Goal: Task Accomplishment & Management: Manage account settings

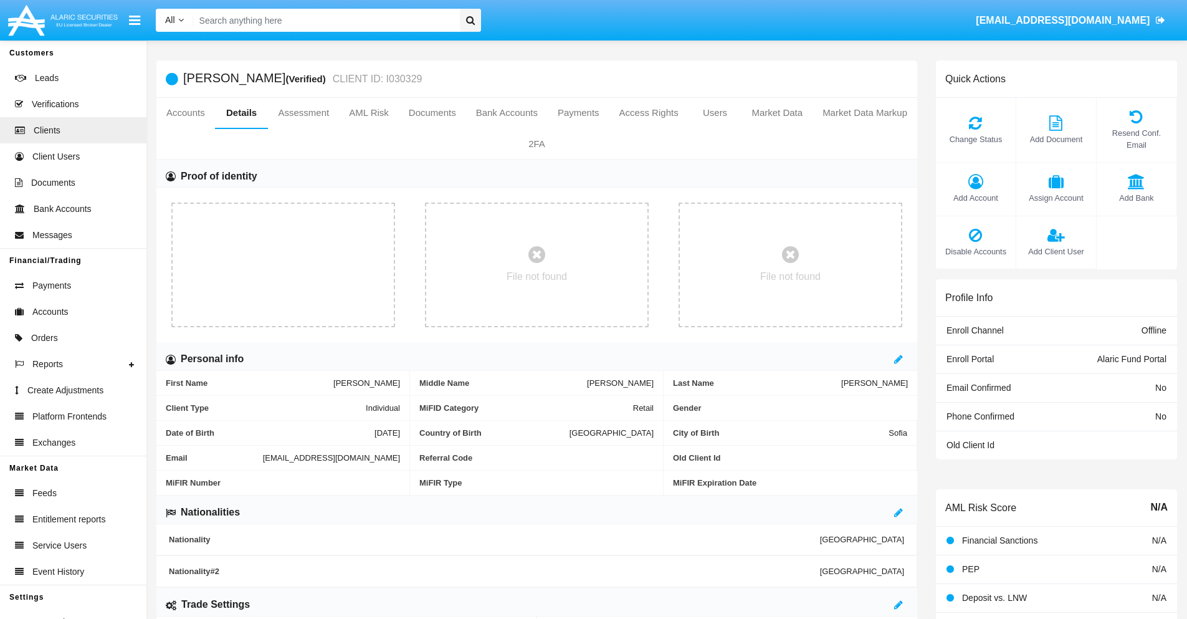
click at [975, 198] on span "Add Account" at bounding box center [975, 198] width 67 height 12
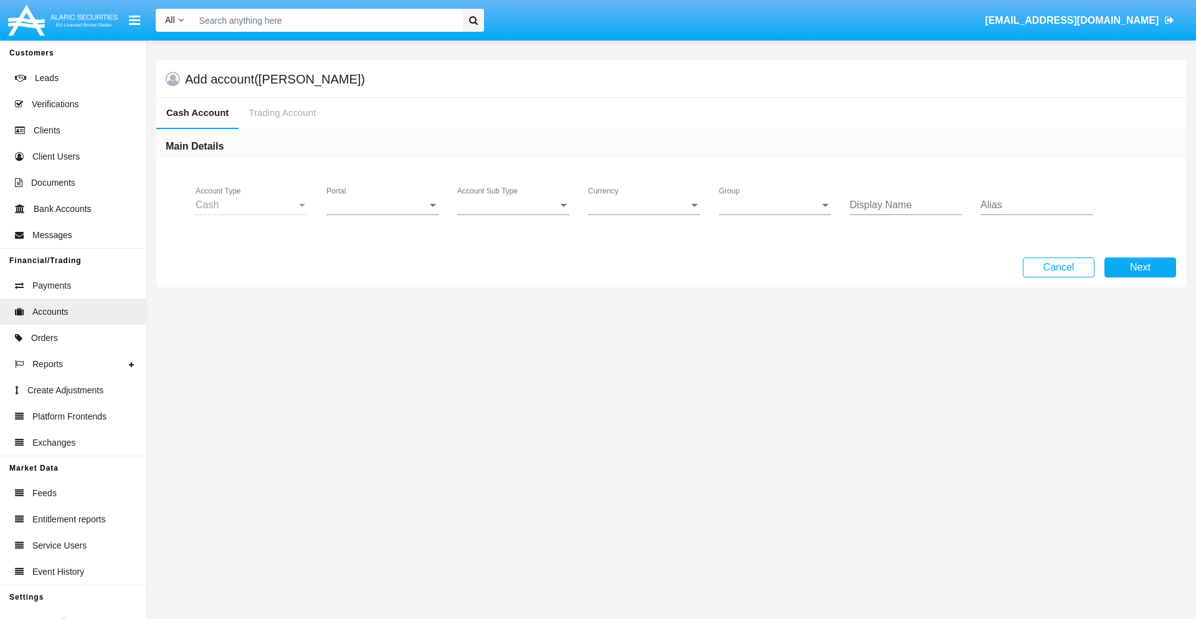
click at [383, 205] on span "Portal" at bounding box center [377, 204] width 101 height 11
click at [384, 274] on span "Alaric Fund Portal" at bounding box center [374, 274] width 95 height 30
click at [513, 205] on span "Account Sub Type" at bounding box center [507, 204] width 101 height 11
click at [513, 214] on span "Fund Cash" at bounding box center [513, 214] width 112 height 30
click at [775, 205] on span "Group" at bounding box center [769, 204] width 101 height 11
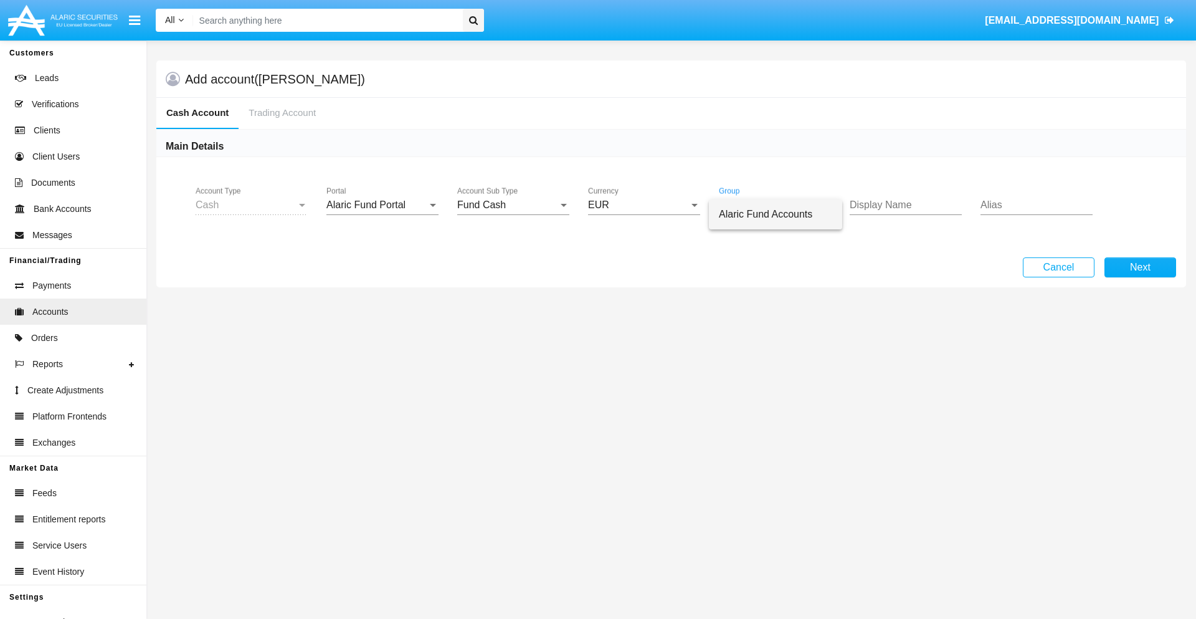
click at [776, 214] on span "Alaric Fund Accounts" at bounding box center [775, 214] width 113 height 30
type input "lavender"
type input "white"
click at [1140, 267] on button "Next" at bounding box center [1141, 267] width 72 height 20
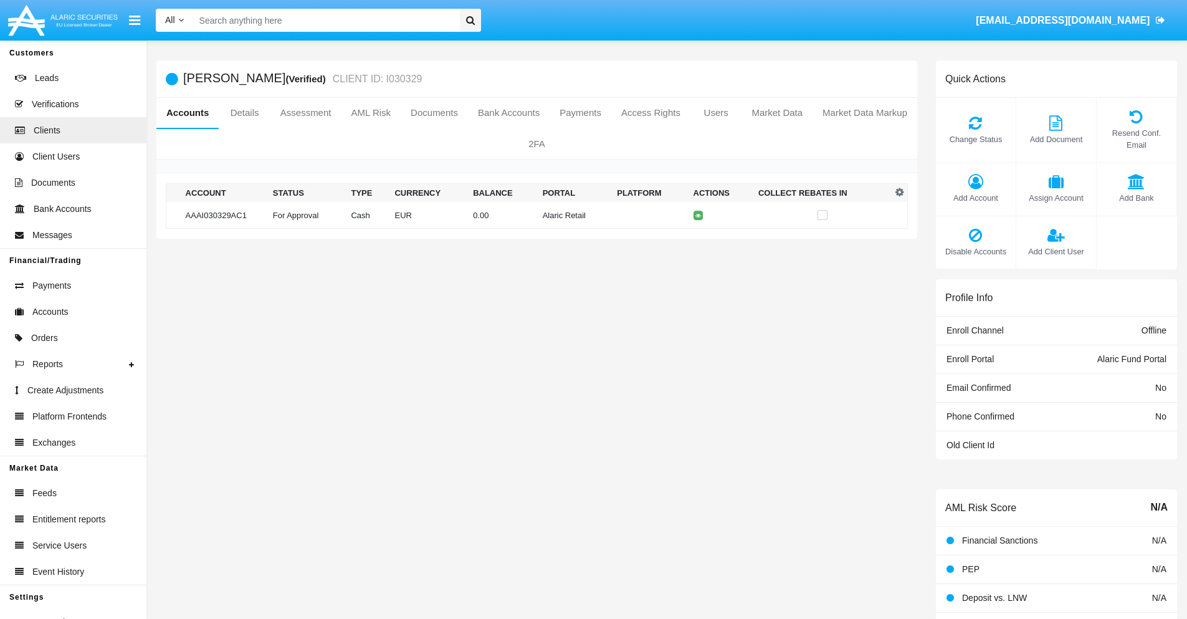
click at [538, 215] on td "Alaric Retail" at bounding box center [575, 215] width 75 height 27
click at [975, 139] on span "Change Status" at bounding box center [975, 139] width 67 height 12
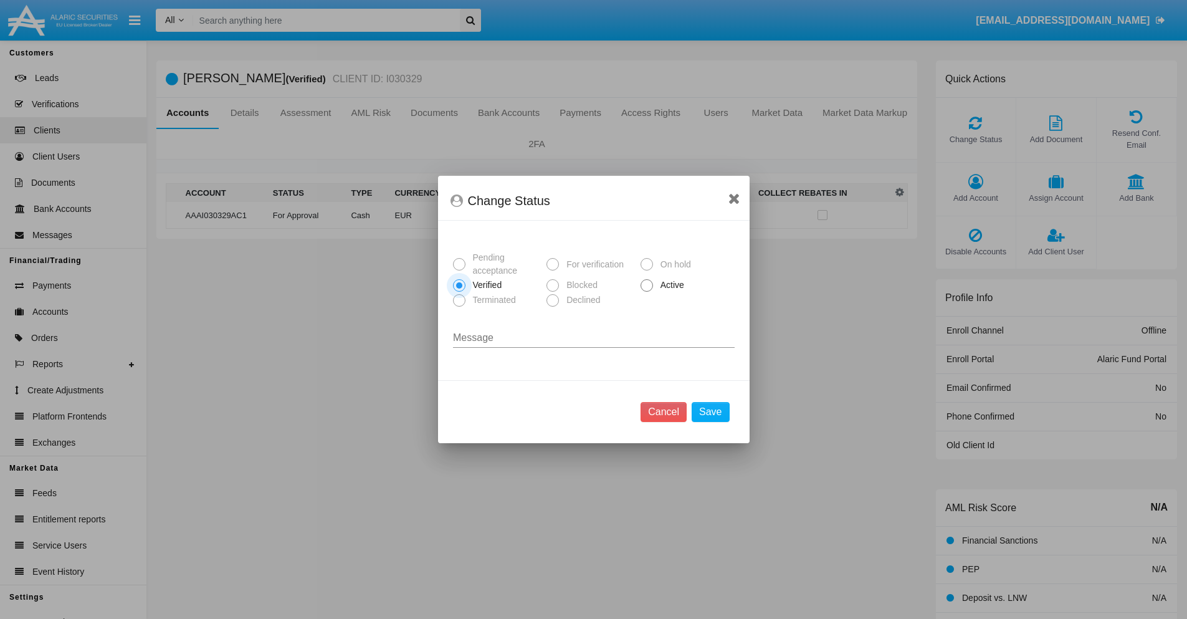
click at [670, 285] on span "Active" at bounding box center [670, 285] width 34 height 13
click at [647, 292] on input "Active" at bounding box center [646, 292] width 1 height 1
radio input "true"
click at [710, 412] on button "Save" at bounding box center [710, 412] width 37 height 20
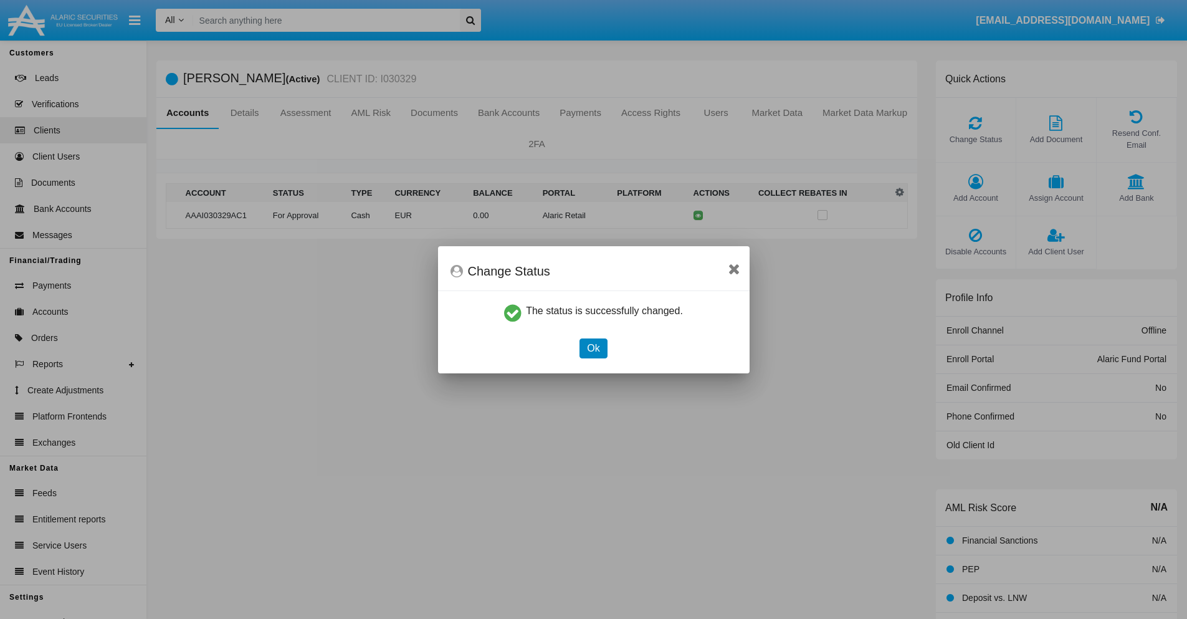
click at [593, 348] on button "Ok" at bounding box center [592, 348] width 27 height 20
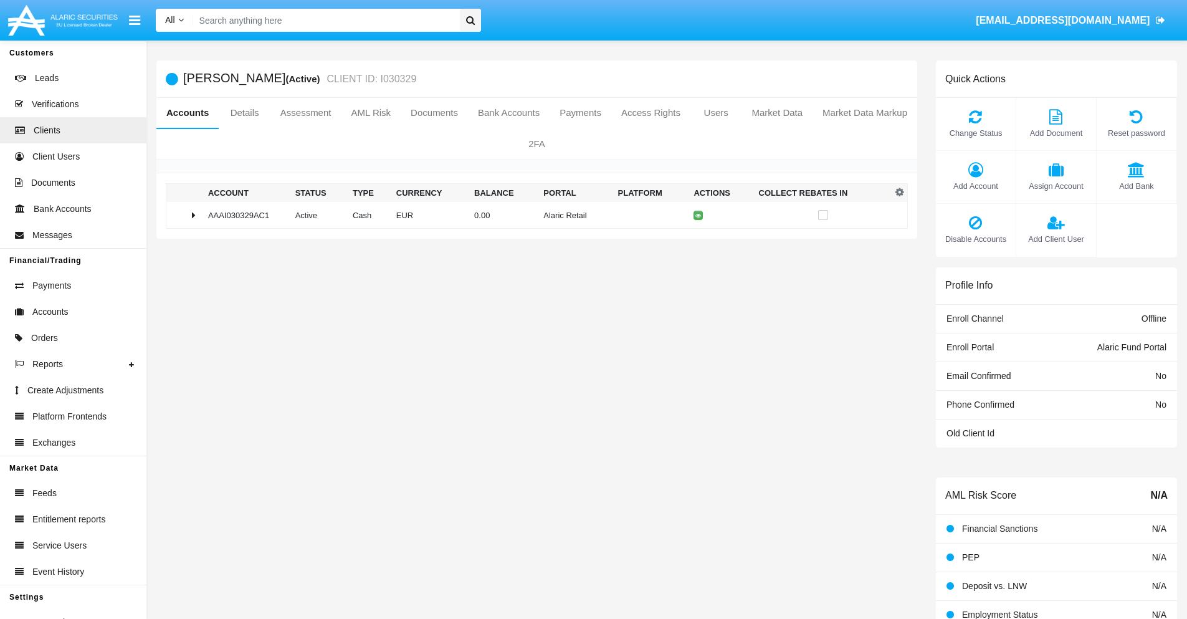
click at [532, 215] on td "0.00" at bounding box center [503, 215] width 69 height 27
click at [698, 241] on icon at bounding box center [701, 242] width 6 height 6
